Goal: Information Seeking & Learning: Learn about a topic

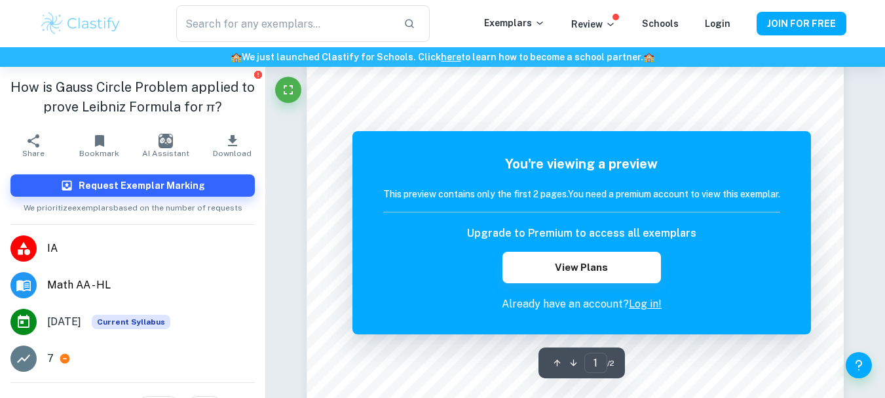
scroll to position [303, 0]
click at [265, 29] on input "text" at bounding box center [284, 23] width 216 height 37
click at [108, 20] on img at bounding box center [80, 23] width 83 height 26
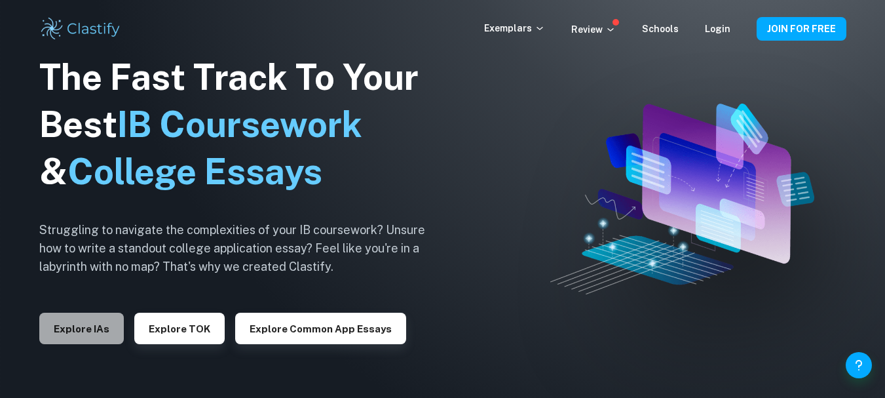
click at [105, 330] on button "Explore IAs" at bounding box center [81, 328] width 85 height 31
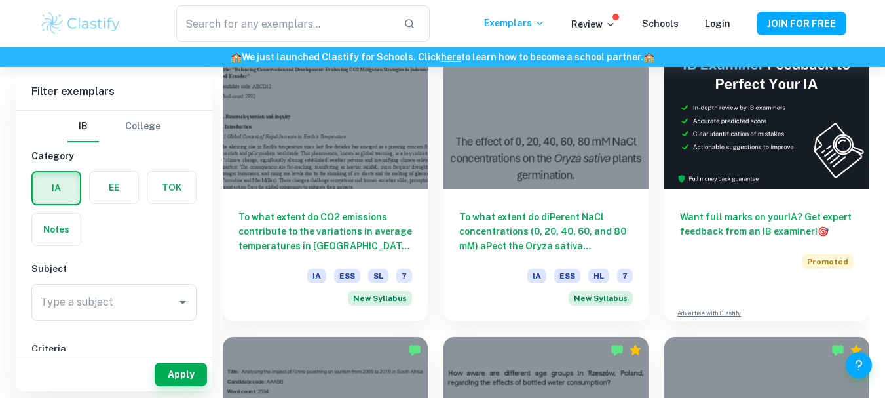
scroll to position [470, 0]
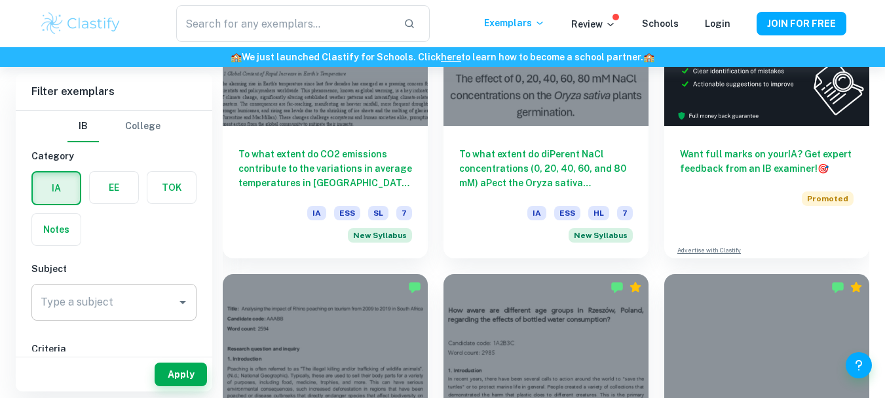
click at [102, 320] on div "Type a subject" at bounding box center [113, 302] width 165 height 37
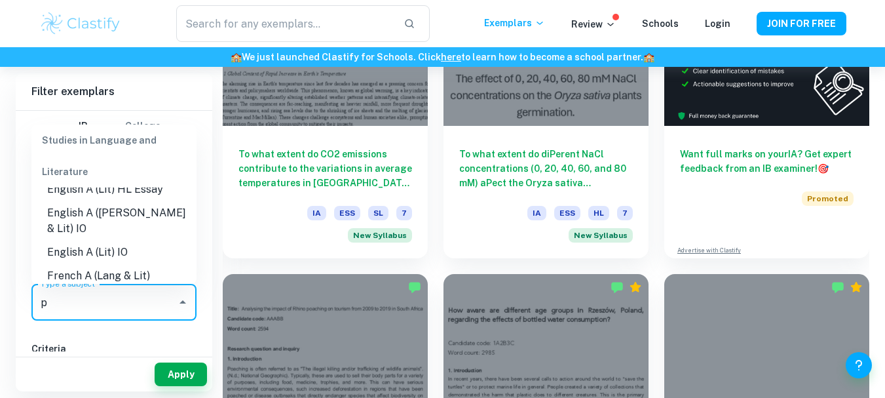
scroll to position [0, 0]
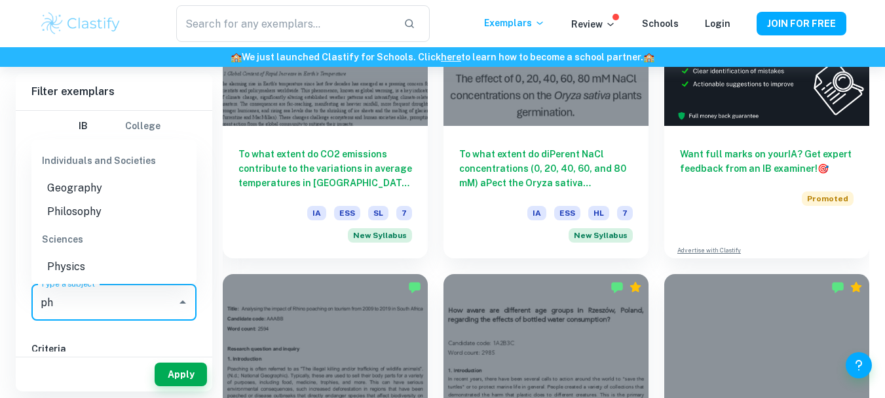
click at [89, 264] on li "Physics" at bounding box center [113, 267] width 165 height 24
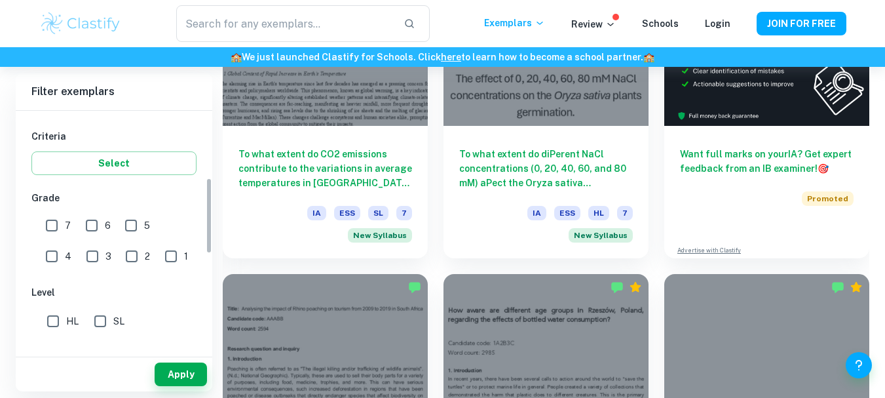
scroll to position [212, 0]
type input "Physics"
click at [52, 219] on input "7" at bounding box center [52, 226] width 26 height 26
checkbox input "true"
click at [89, 228] on input "6" at bounding box center [92, 226] width 26 height 26
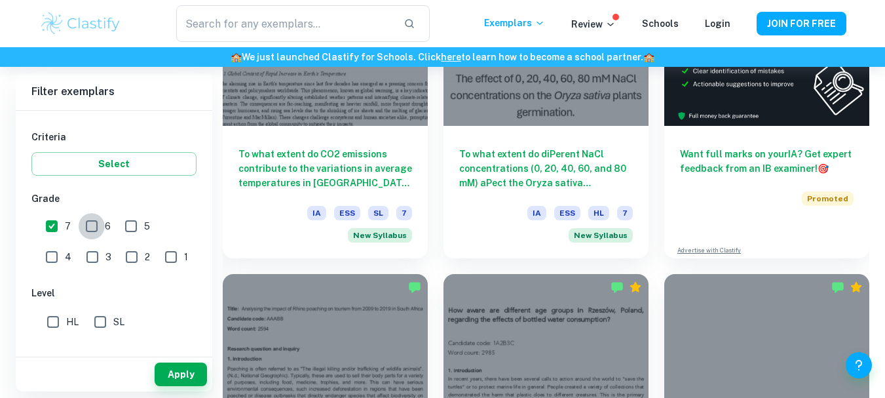
checkbox input "true"
click at [41, 329] on input "HL" at bounding box center [53, 322] width 26 height 26
checkbox input "true"
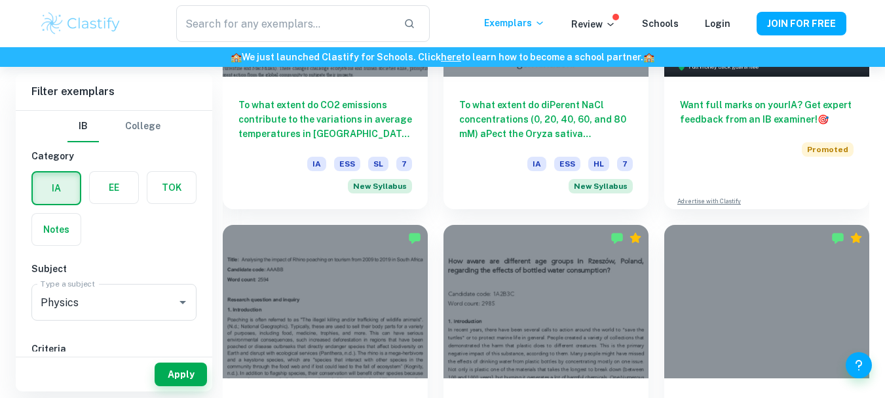
scroll to position [517, 0]
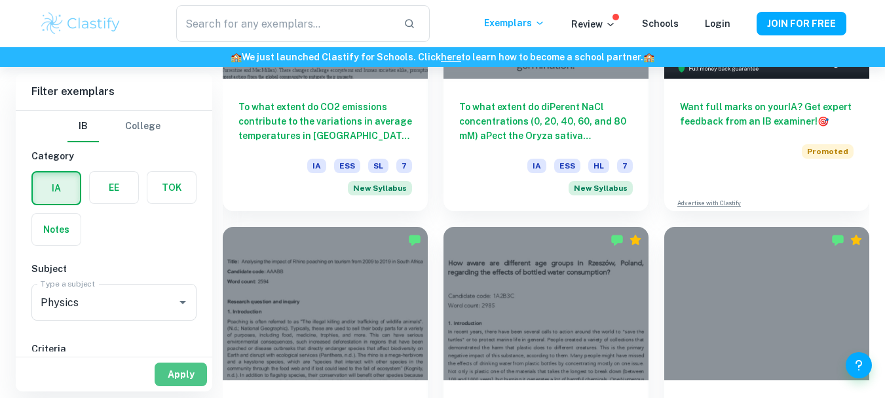
click at [195, 379] on button "Apply" at bounding box center [181, 374] width 52 height 24
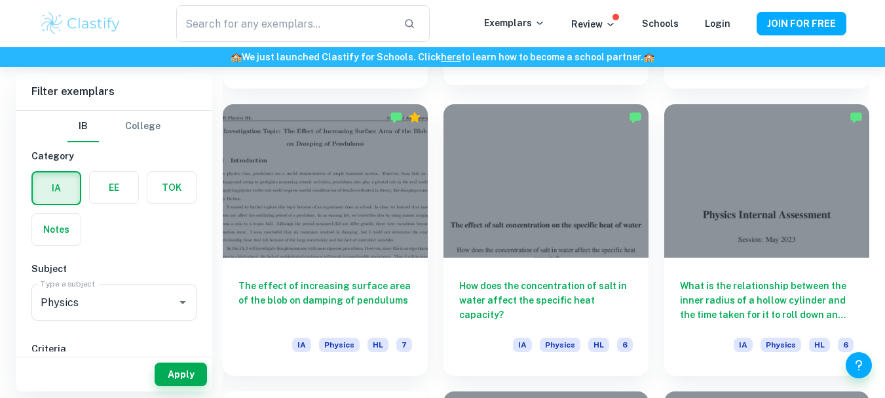
scroll to position [1774, 0]
